Goal: Task Accomplishment & Management: Manage account settings

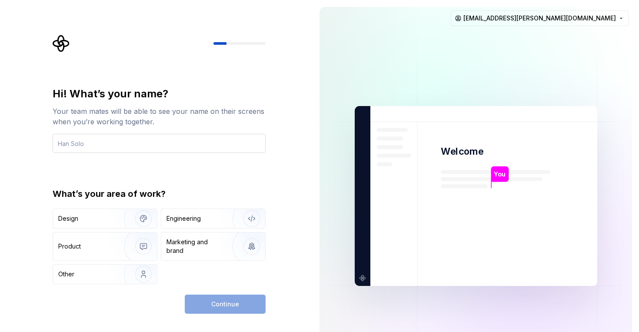
click at [117, 141] on input "text" at bounding box center [159, 143] width 213 height 19
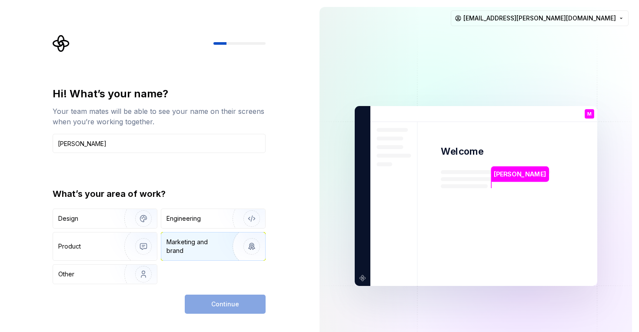
type input "[PERSON_NAME]"
click at [218, 247] on img "button" at bounding box center [246, 246] width 56 height 58
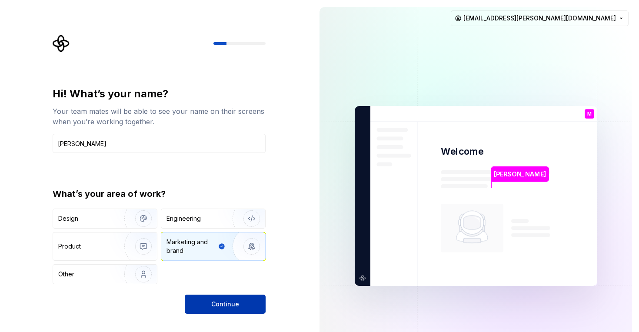
click at [255, 310] on button "Continue" at bounding box center [225, 304] width 81 height 19
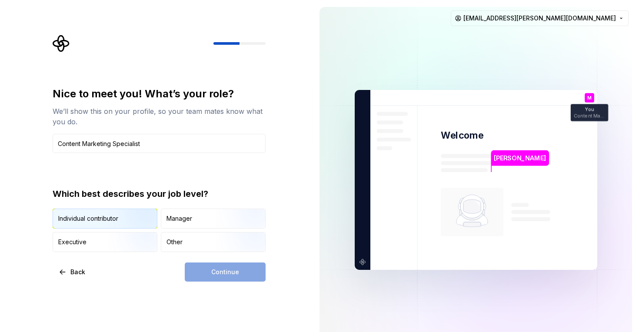
type input "Content Marketing Specialist"
click at [117, 217] on img "button" at bounding box center [136, 230] width 56 height 58
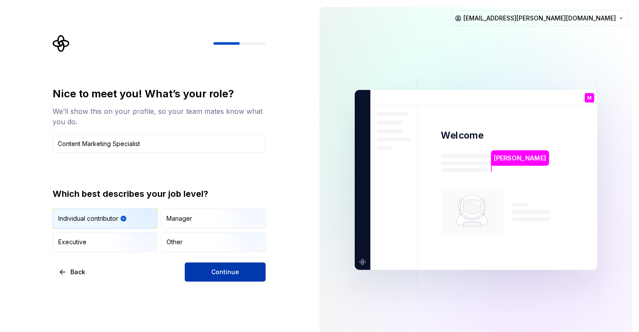
click at [211, 270] on button "Continue" at bounding box center [225, 272] width 81 height 19
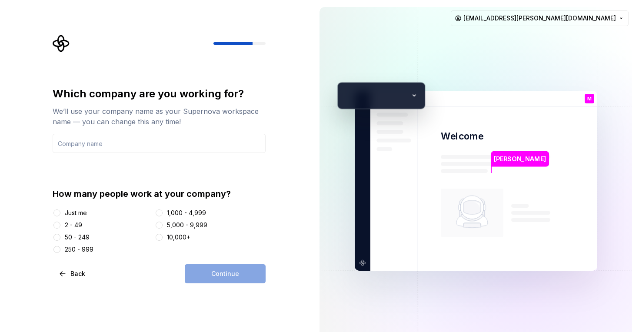
click at [69, 227] on div "2 - 49" at bounding box center [73, 225] width 17 height 9
click at [60, 227] on button "2 - 49" at bounding box center [56, 225] width 7 height 7
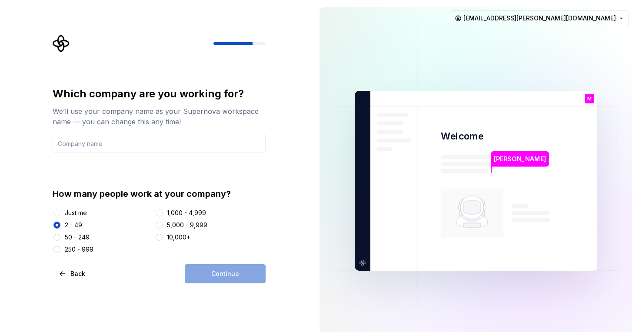
click at [108, 243] on div "Just me 2 - 49 50 - 249 250 - 999 1,000 - 4,999 5,000 - 9,999 10,000+" at bounding box center [159, 231] width 213 height 45
click at [187, 211] on div "1,000 - 4,999" at bounding box center [186, 213] width 39 height 9
click at [163, 211] on button "1,000 - 4,999" at bounding box center [159, 213] width 7 height 7
click at [181, 228] on div "5,000 - 9,999" at bounding box center [187, 225] width 40 height 9
click at [163, 228] on button "5,000 - 9,999" at bounding box center [159, 225] width 7 height 7
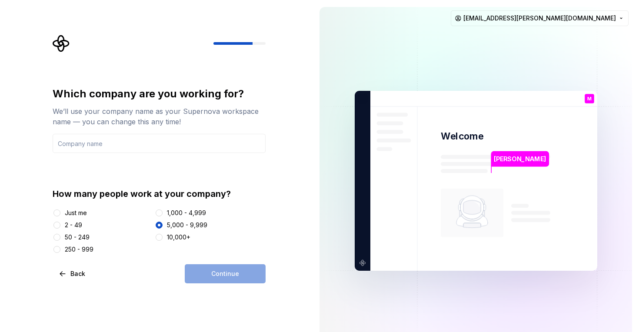
click at [171, 236] on div "10,000+" at bounding box center [178, 237] width 23 height 9
click at [163, 236] on button "10,000+" at bounding box center [159, 237] width 7 height 7
click at [140, 145] on input "text" at bounding box center [159, 143] width 213 height 19
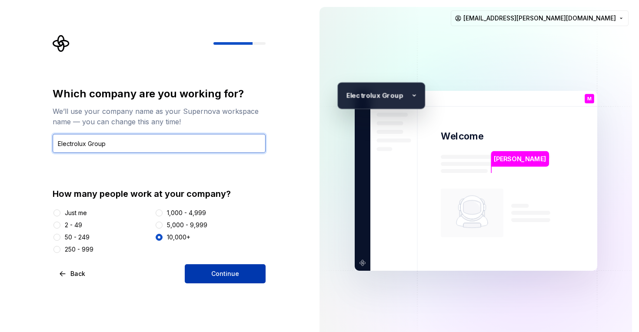
type input "Electrolux Group"
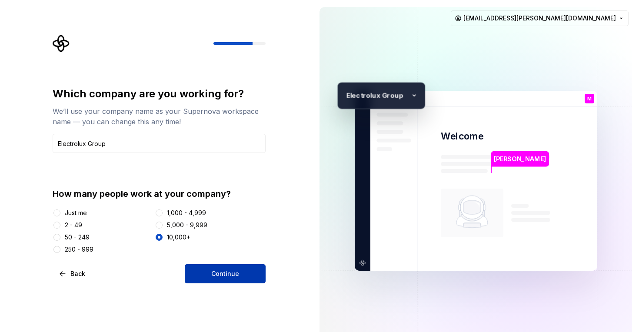
click at [229, 274] on span "Continue" at bounding box center [225, 274] width 28 height 9
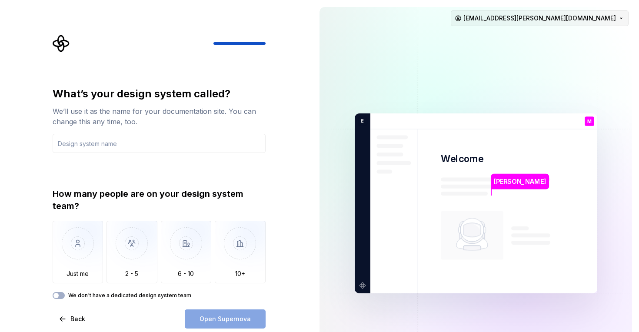
click at [583, 25] on html "What’s your design system called? We’ll use it as the name for your documentati…" at bounding box center [319, 166] width 639 height 332
click at [574, 40] on div "Sign out" at bounding box center [568, 37] width 83 height 9
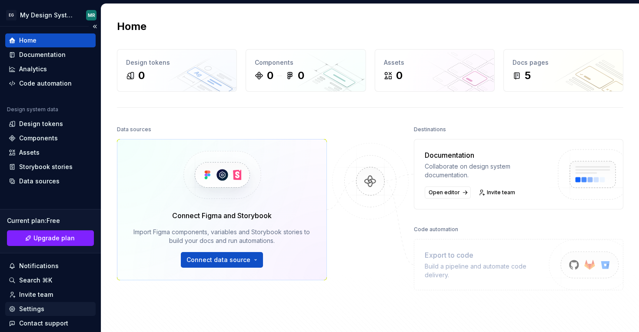
click at [19, 308] on div "Settings" at bounding box center [51, 309] width 84 height 9
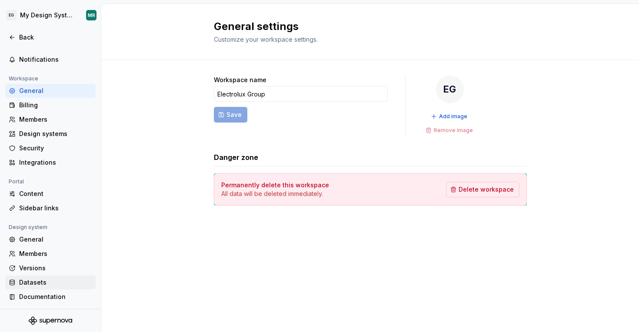
scroll to position [37, 0]
click at [480, 189] on span "Delete workspace" at bounding box center [486, 189] width 55 height 9
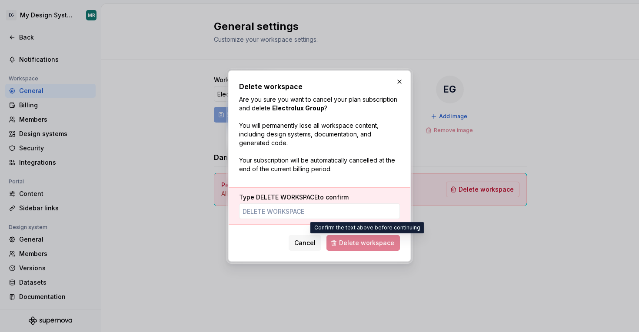
click at [375, 238] on span "Delete workspace" at bounding box center [364, 243] width 74 height 16
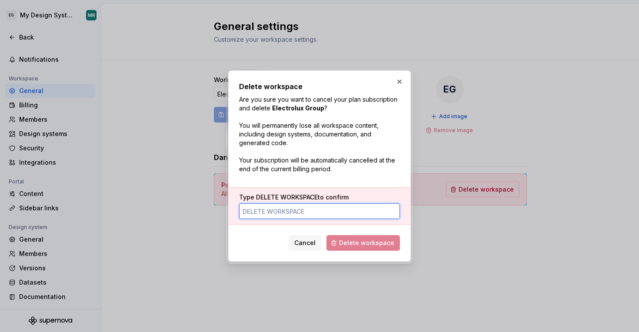
click at [326, 209] on input "Type DELETE WORKSPACE to confirm" at bounding box center [319, 212] width 161 height 16
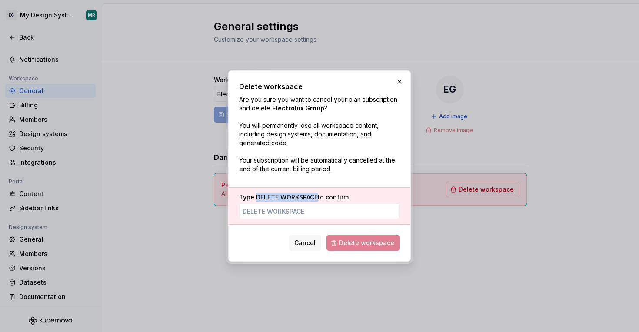
drag, startPoint x: 317, startPoint y: 195, endPoint x: 255, endPoint y: 194, distance: 61.3
click at [256, 194] on span "DELETE WORKSPACE" at bounding box center [287, 197] width 62 height 7
click at [255, 204] on input "Type DELETE WORKSPACE to confirm" at bounding box center [319, 212] width 161 height 16
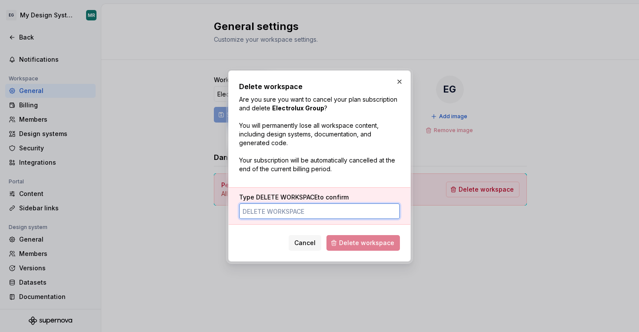
click at [255, 209] on input "Type DELETE WORKSPACE to confirm" at bounding box center [319, 212] width 161 height 16
paste input "666107"
type input "DELETE WORKSPACE"
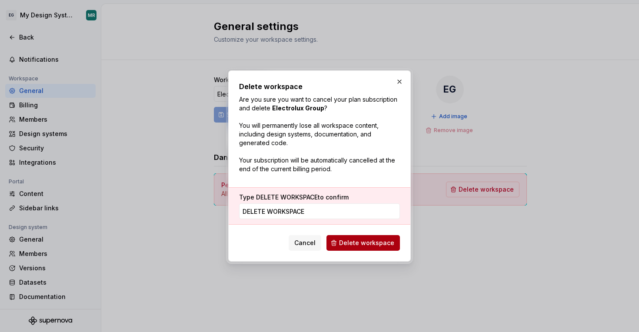
click at [341, 241] on button "Delete workspace" at bounding box center [364, 243] width 74 height 16
